Goal: Obtain resource: Obtain resource

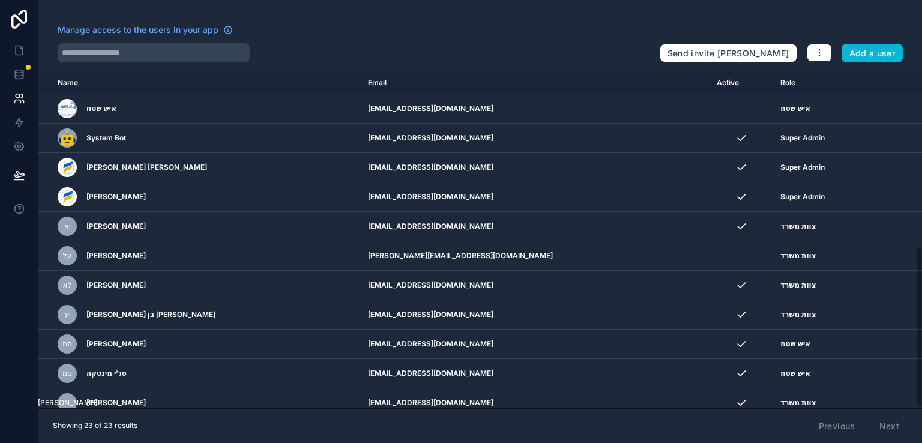
scroll to position [359, 0]
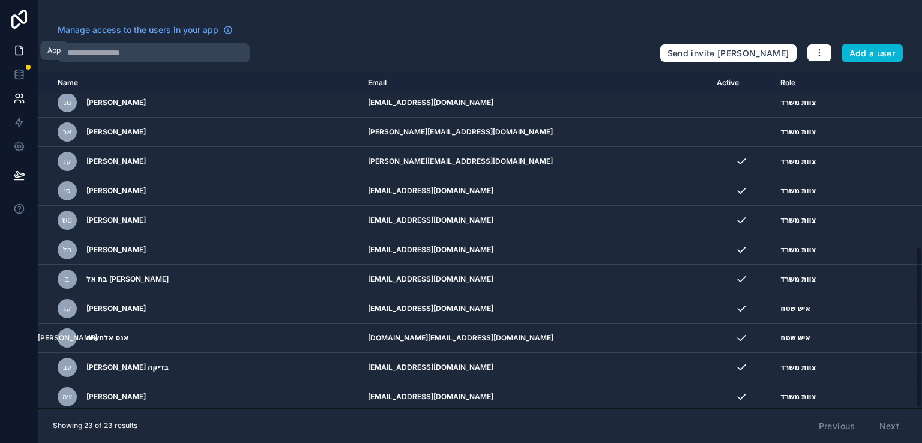
click at [21, 49] on icon at bounding box center [19, 50] width 12 height 12
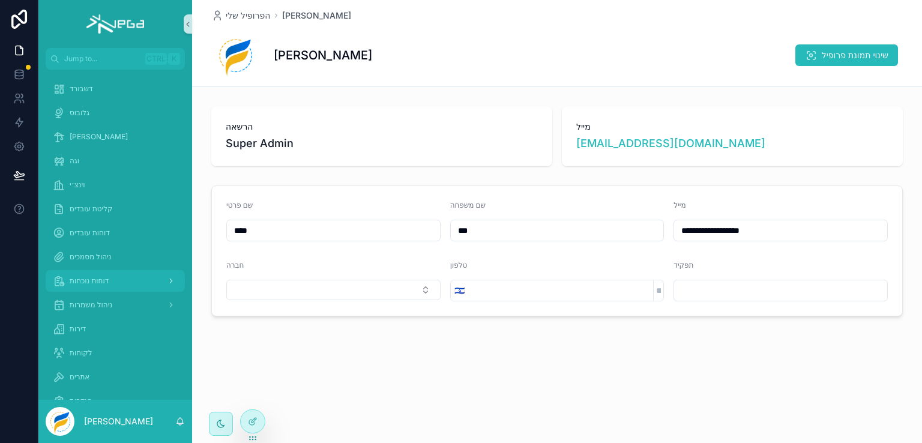
click at [89, 282] on span "דוחות נוכחות" at bounding box center [89, 281] width 39 height 10
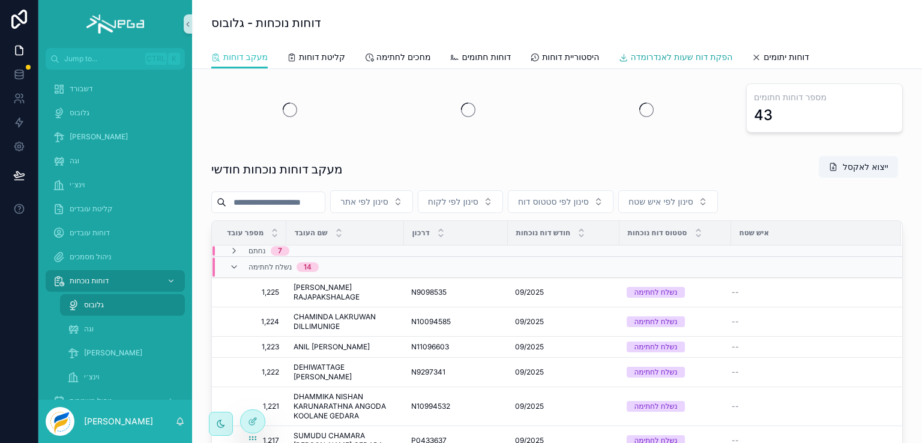
click at [691, 58] on span "הפקת דוח שעות לאנדרומדה" at bounding box center [681, 57] width 102 height 12
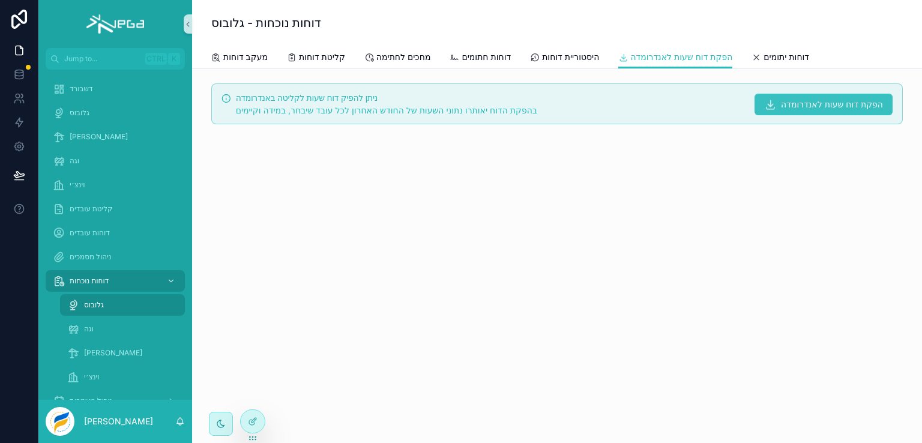
click at [774, 99] on icon "scrollable content" at bounding box center [770, 104] width 11 height 12
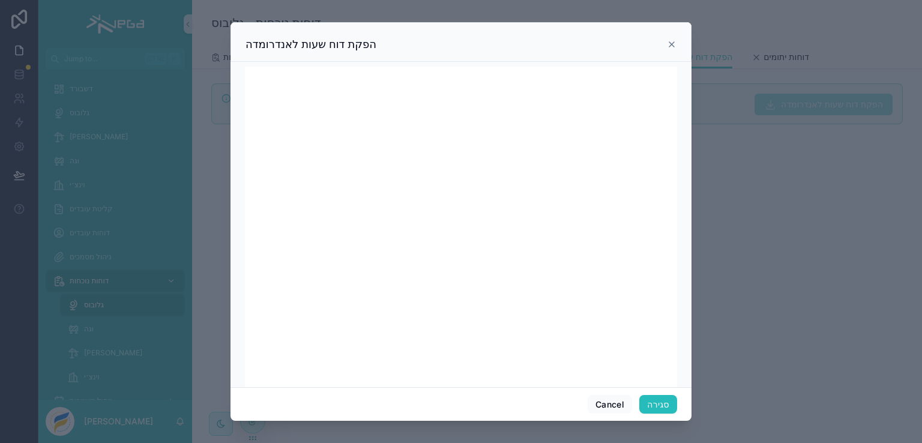
click at [672, 44] on icon at bounding box center [671, 44] width 5 height 5
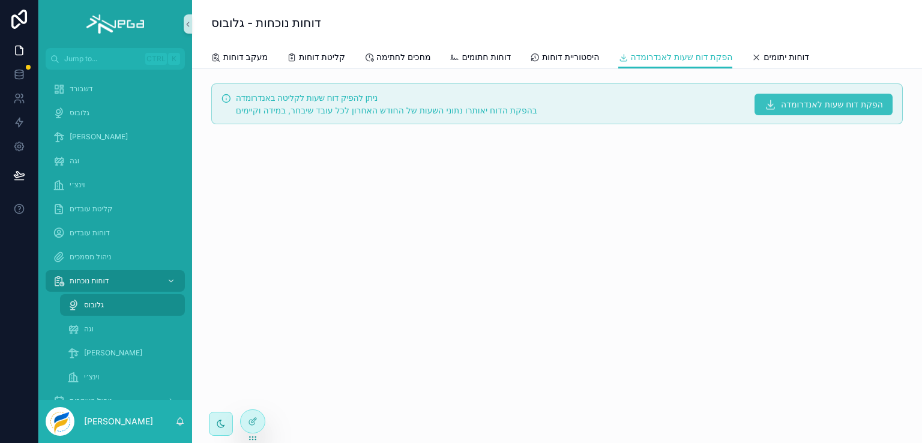
click at [765, 104] on icon "scrollable content" at bounding box center [770, 104] width 11 height 12
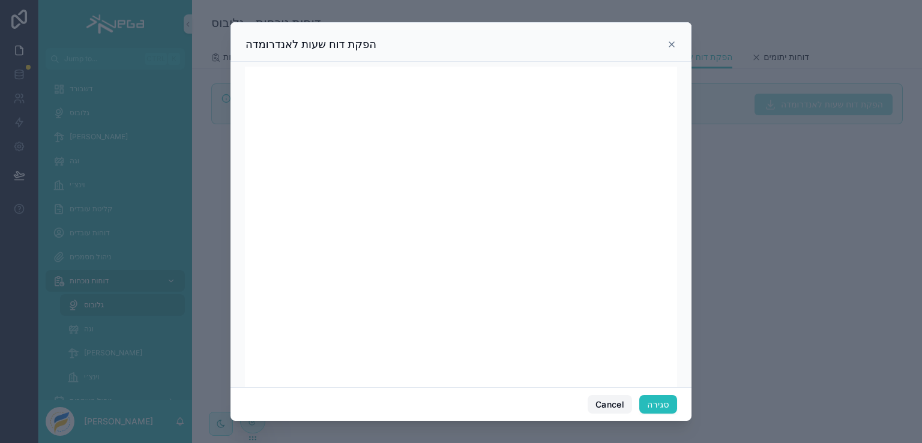
click at [603, 400] on button "Cancel" at bounding box center [610, 404] width 44 height 19
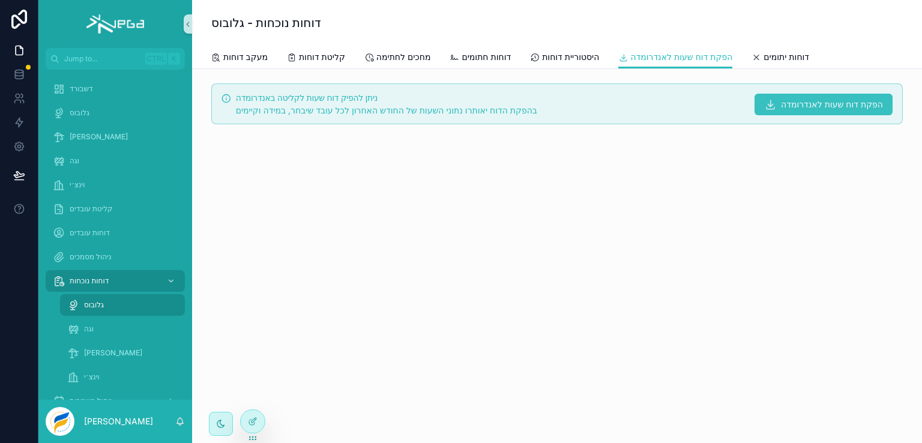
click at [766, 105] on icon "scrollable content" at bounding box center [770, 104] width 11 height 12
